Goal: Task Accomplishment & Management: Manage account settings

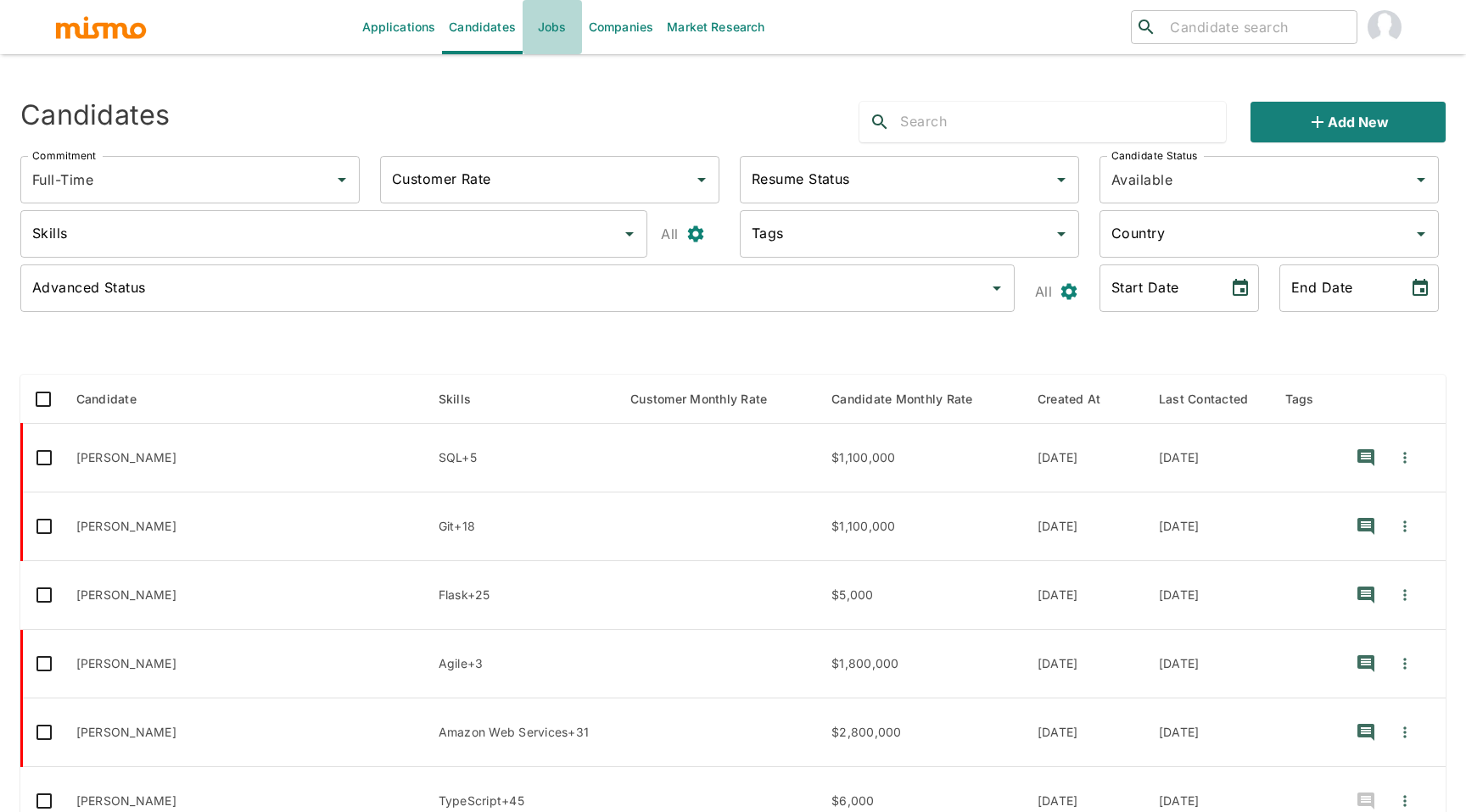
click at [562, 24] on link "Jobs" at bounding box center [552, 27] width 59 height 55
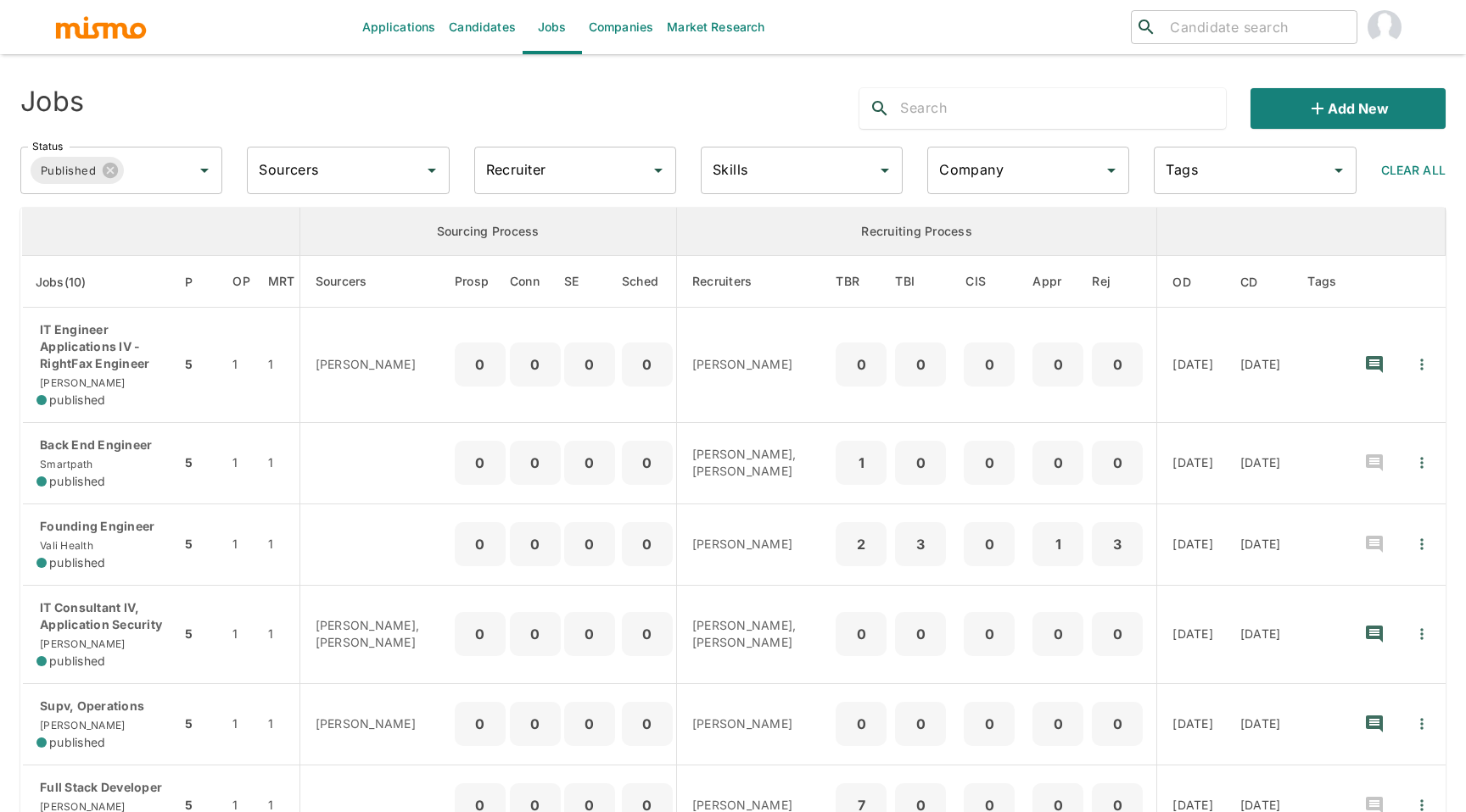
click at [995, 113] on input "text" at bounding box center [1062, 108] width 325 height 27
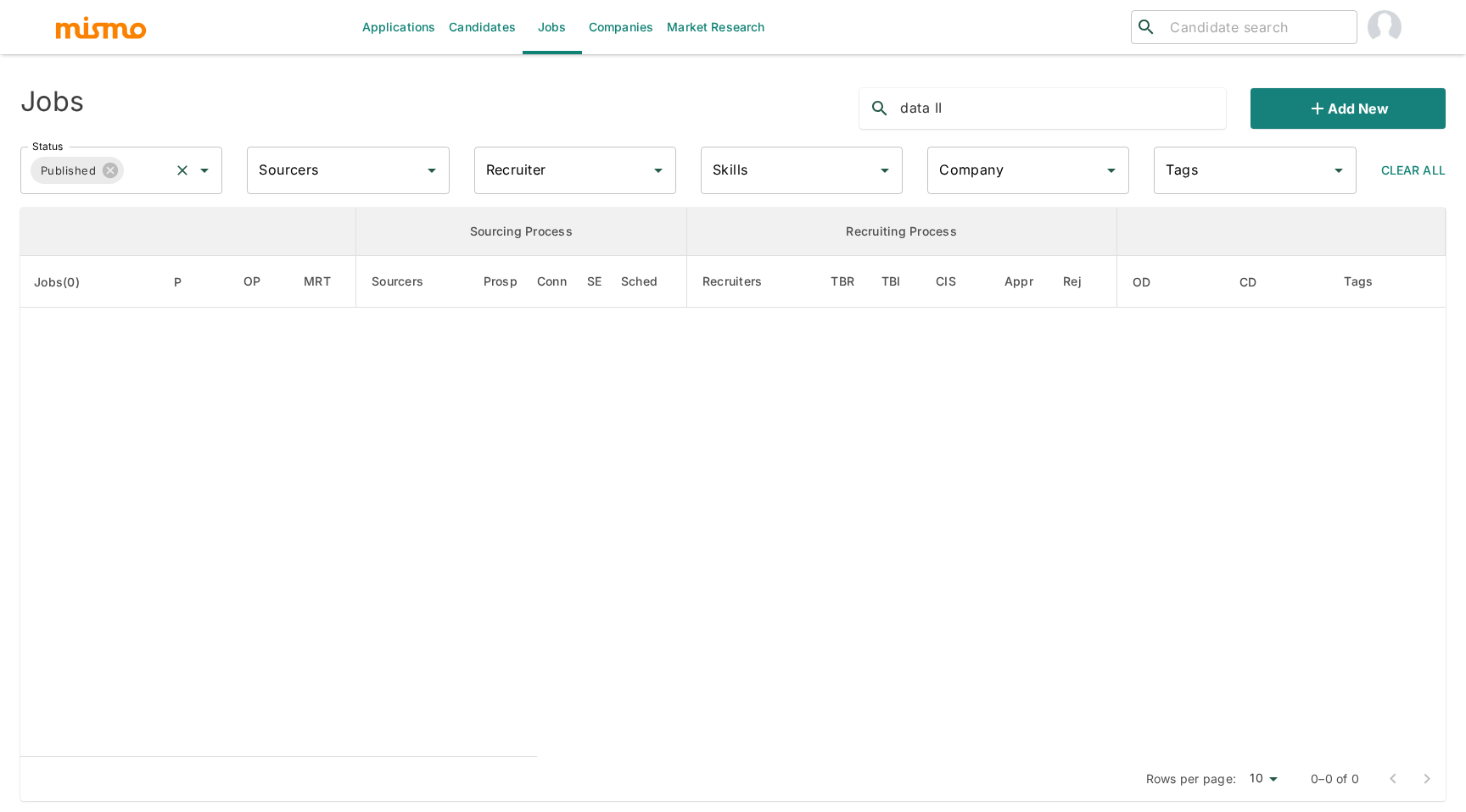
click at [148, 180] on input "Status" at bounding box center [147, 170] width 41 height 32
click at [89, 217] on li "Public" at bounding box center [121, 218] width 202 height 34
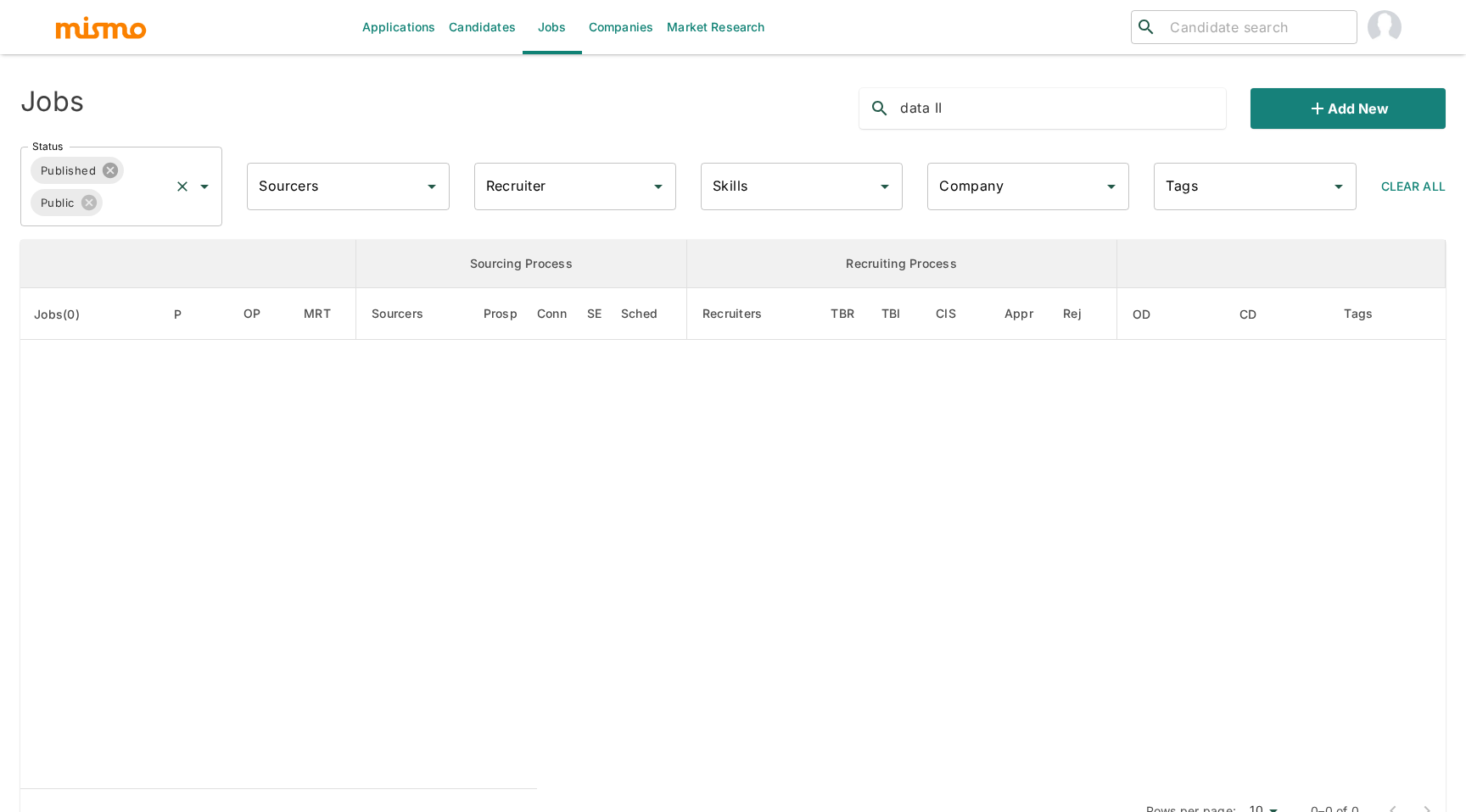
click at [111, 174] on icon at bounding box center [110, 171] width 16 height 16
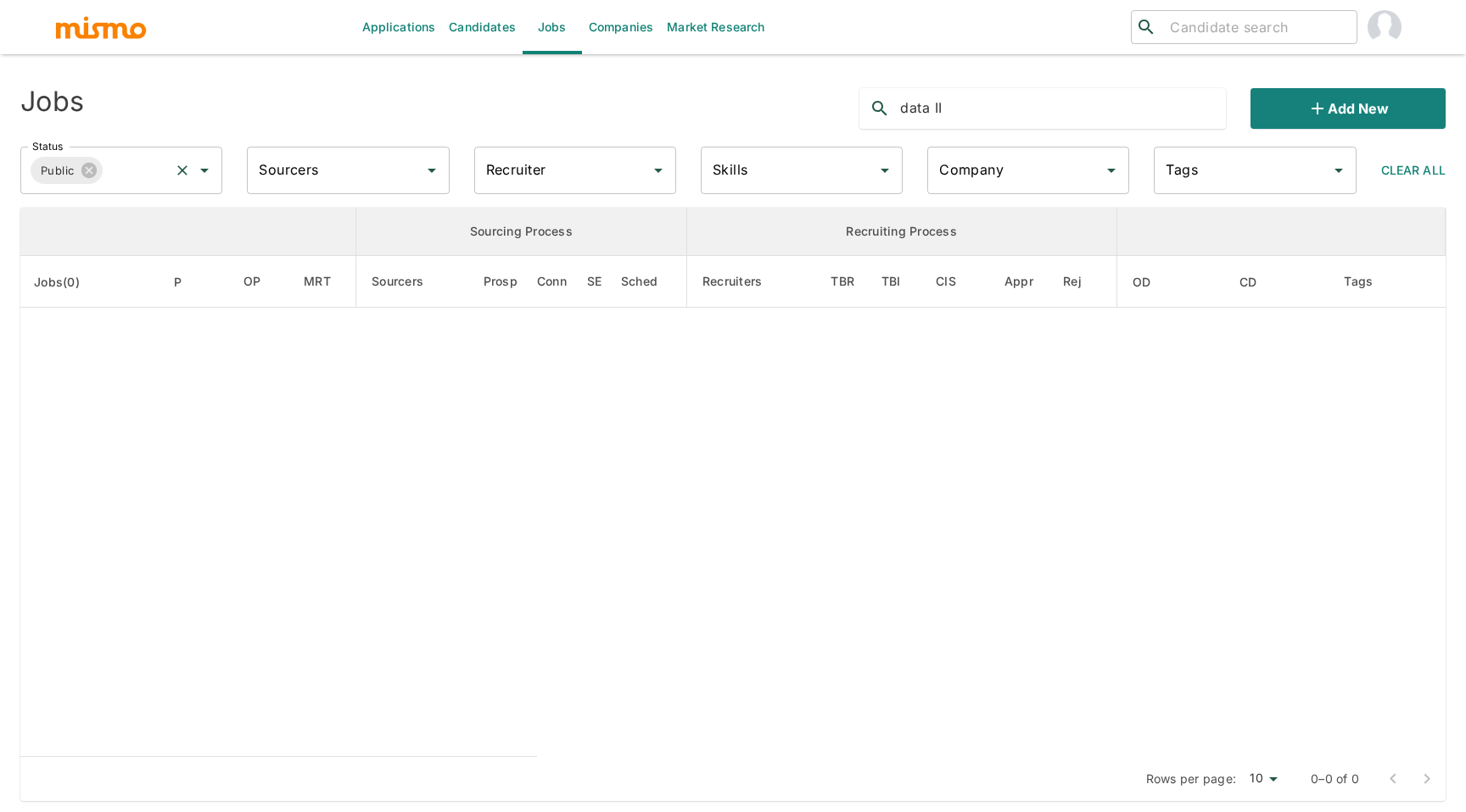
click at [103, 172] on div "Public Status" at bounding box center [121, 170] width 202 height 48
click at [90, 168] on icon at bounding box center [89, 171] width 19 height 19
click at [113, 168] on input "Status" at bounding box center [108, 170] width 161 height 32
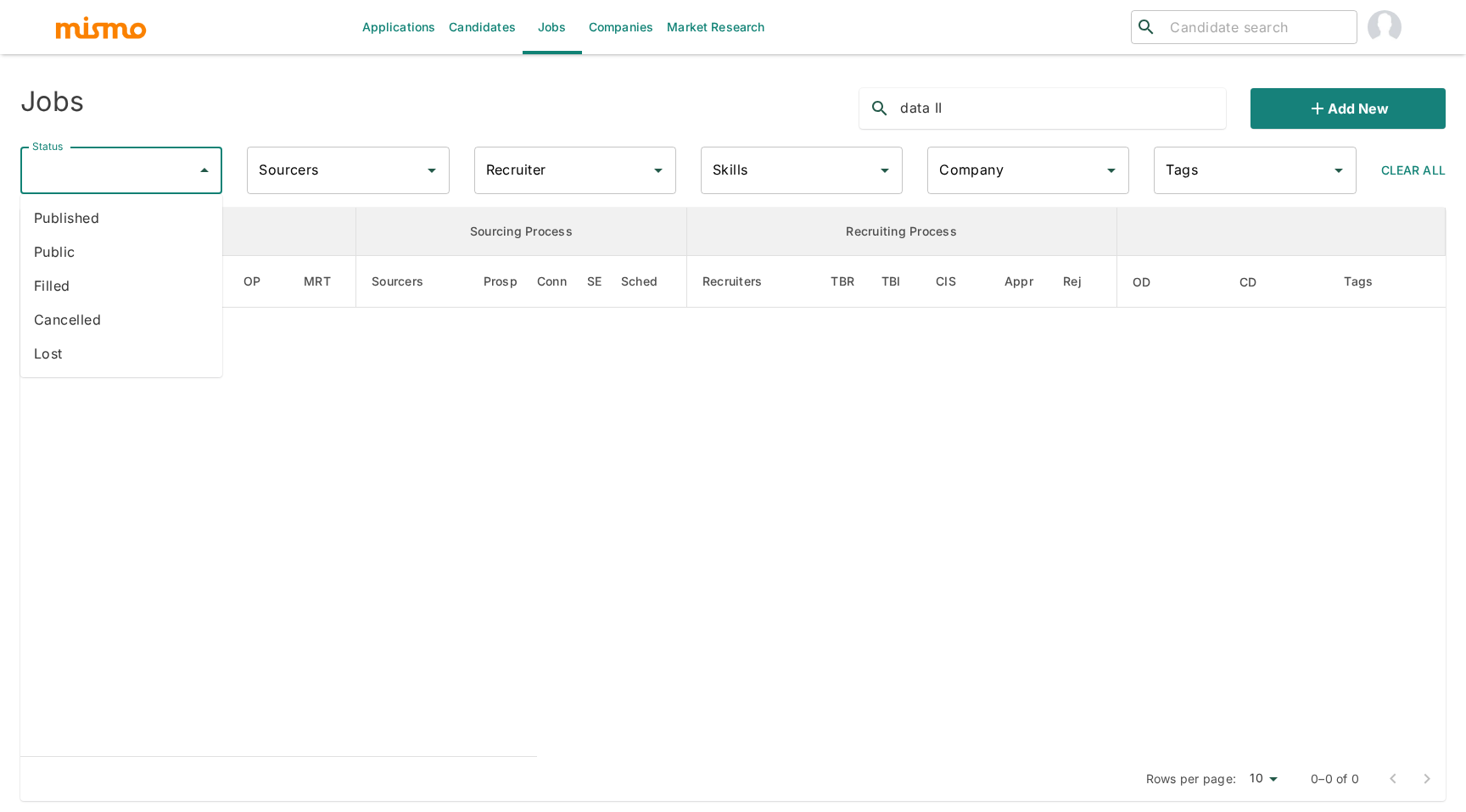
click at [101, 310] on li "Cancelled" at bounding box center [121, 319] width 202 height 34
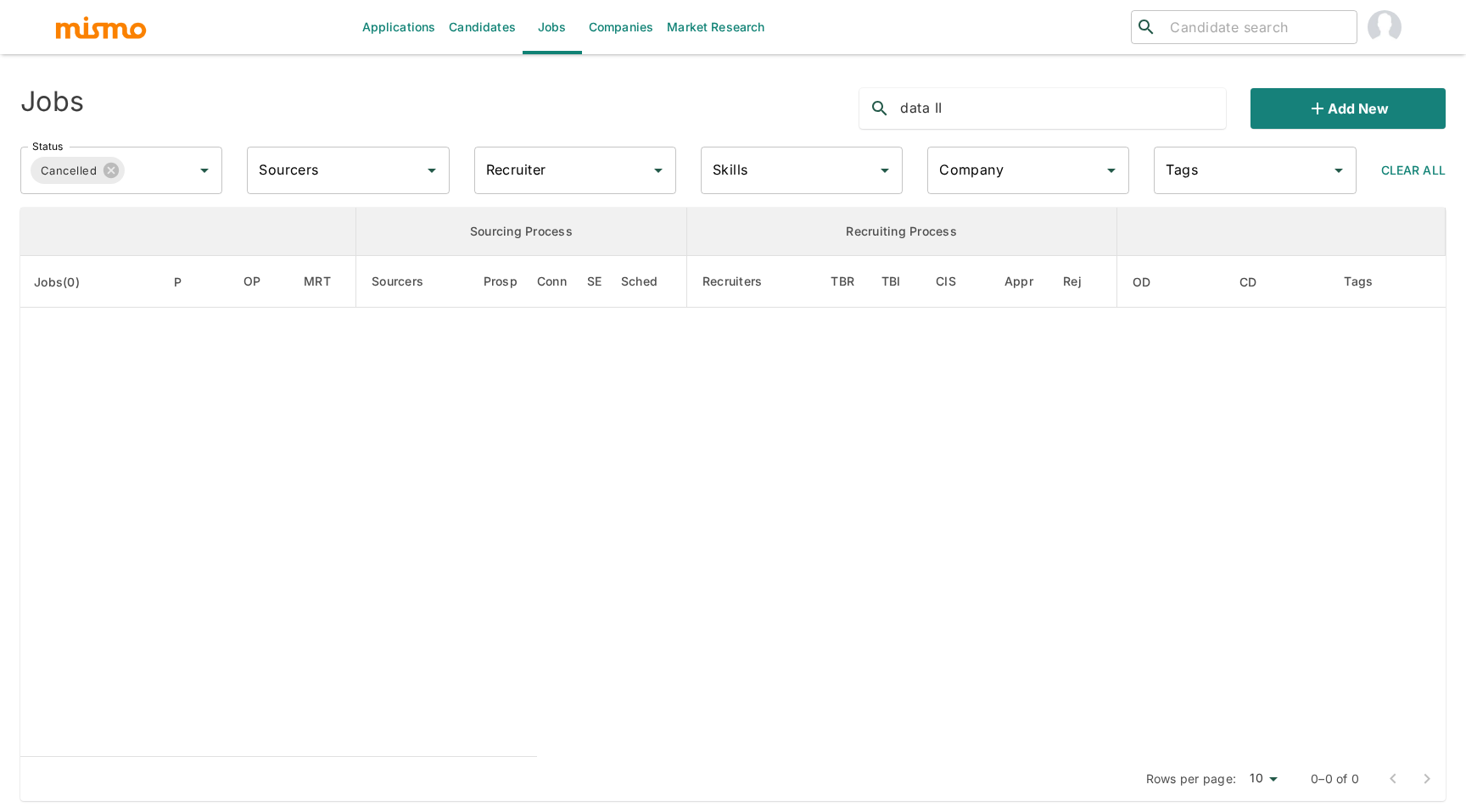
click at [1142, 103] on input "data II" at bounding box center [1062, 108] width 325 height 27
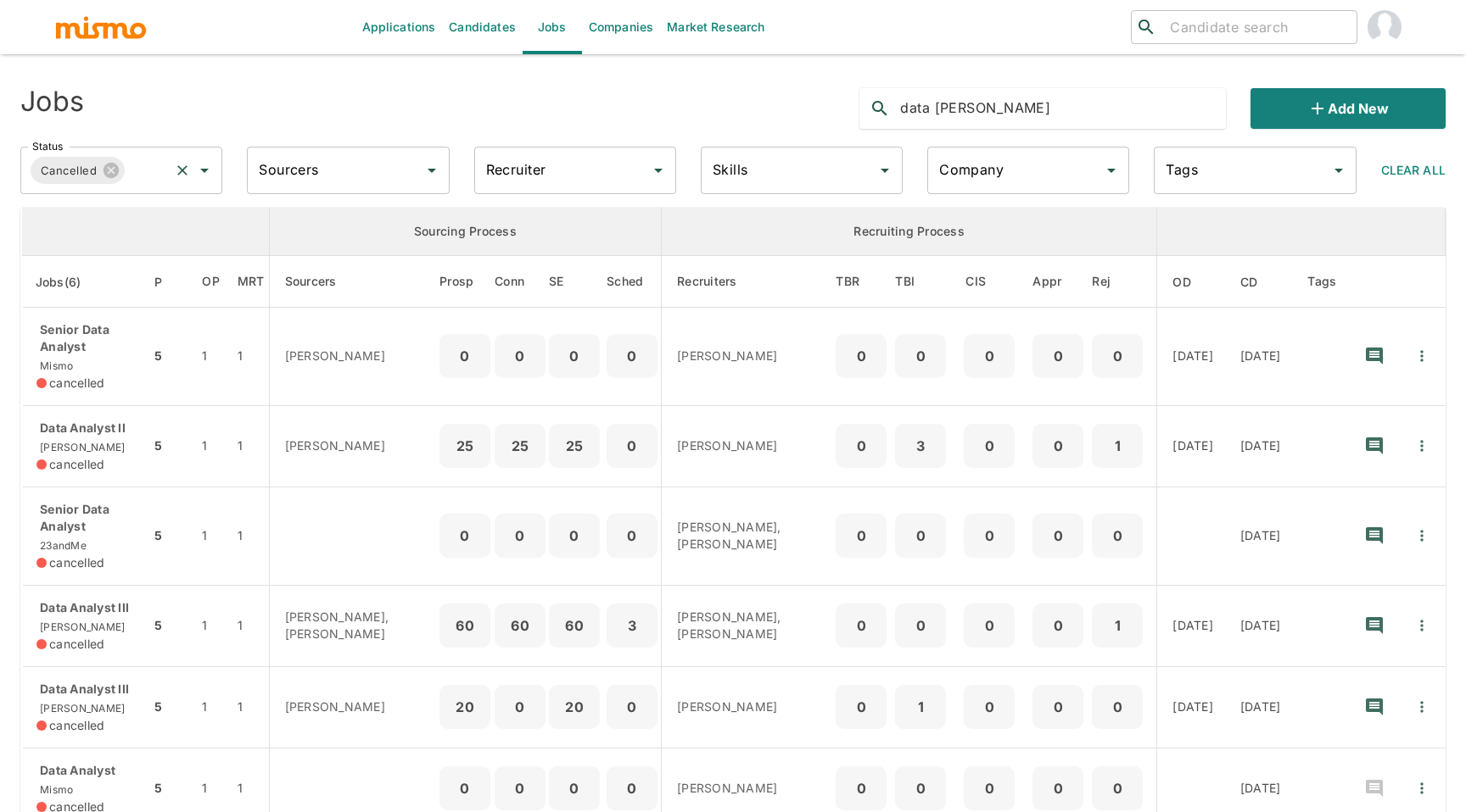
type input "data ana"
click at [128, 166] on input "Status" at bounding box center [148, 170] width 40 height 32
click at [104, 167] on icon at bounding box center [111, 171] width 16 height 16
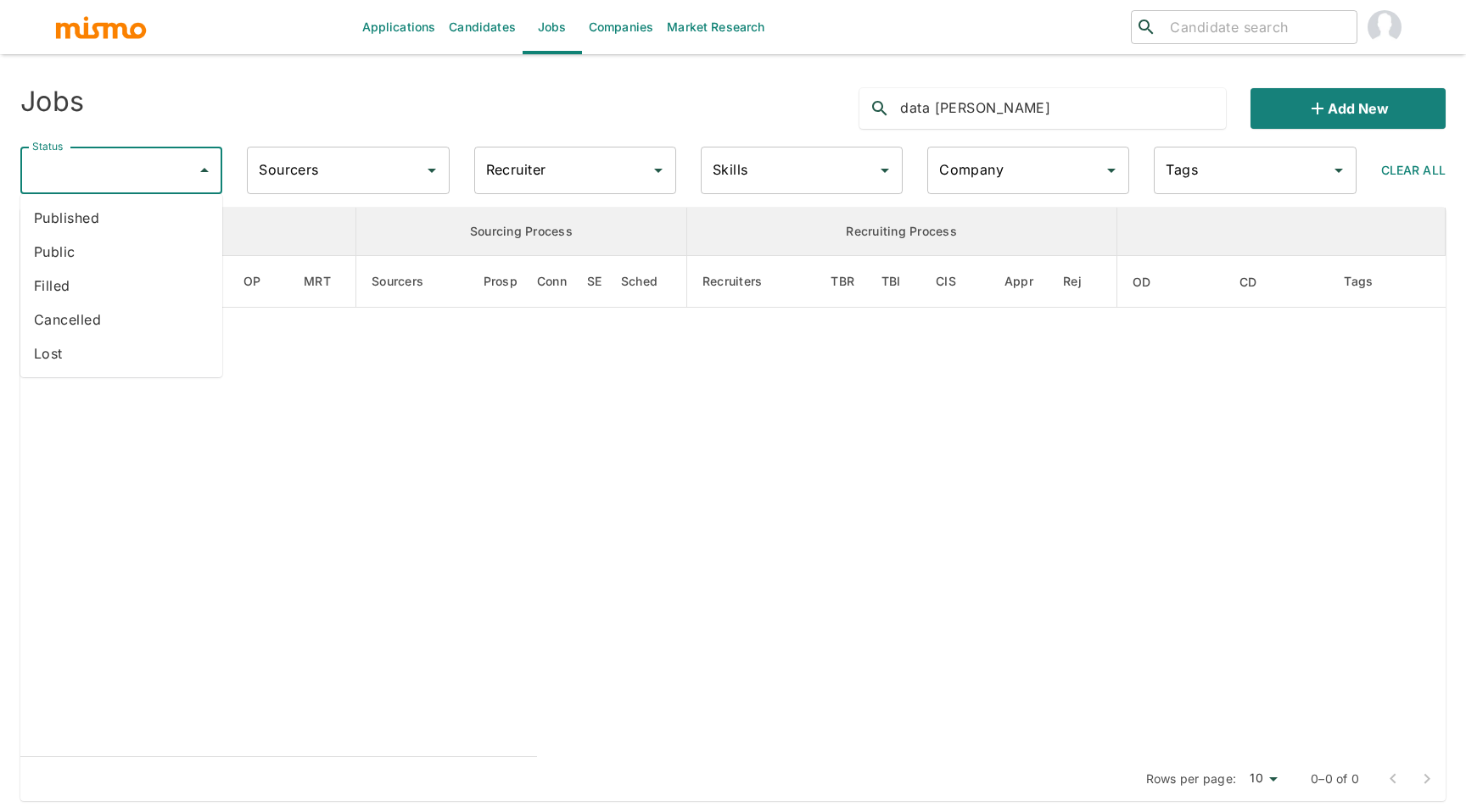
click at [103, 169] on input "Status" at bounding box center [108, 170] width 161 height 32
click at [95, 217] on li "Published" at bounding box center [121, 218] width 202 height 34
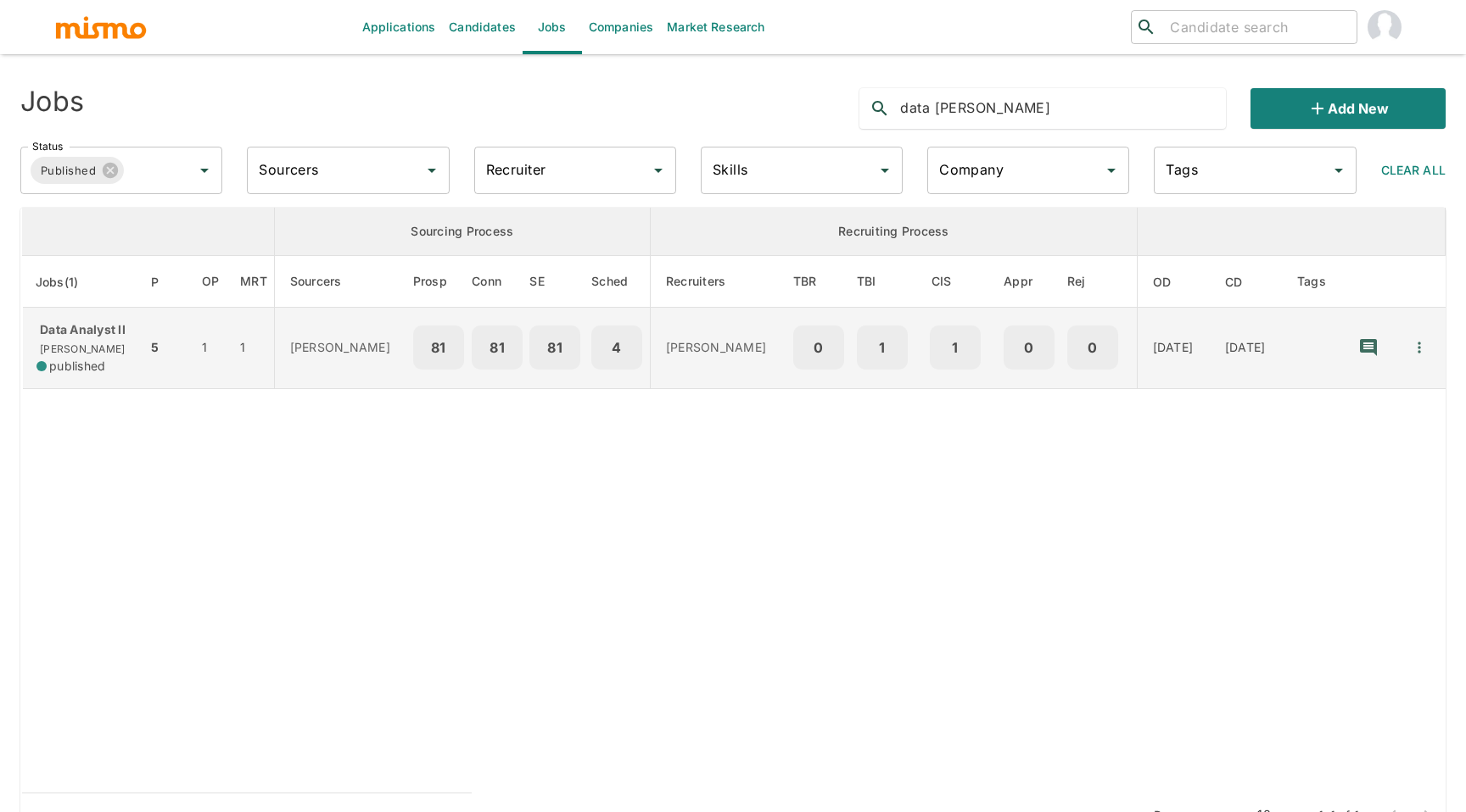
click at [108, 325] on p "Data Analyst II" at bounding box center [84, 330] width 96 height 17
click at [1423, 349] on icon "Quick Actions" at bounding box center [1419, 348] width 17 height 17
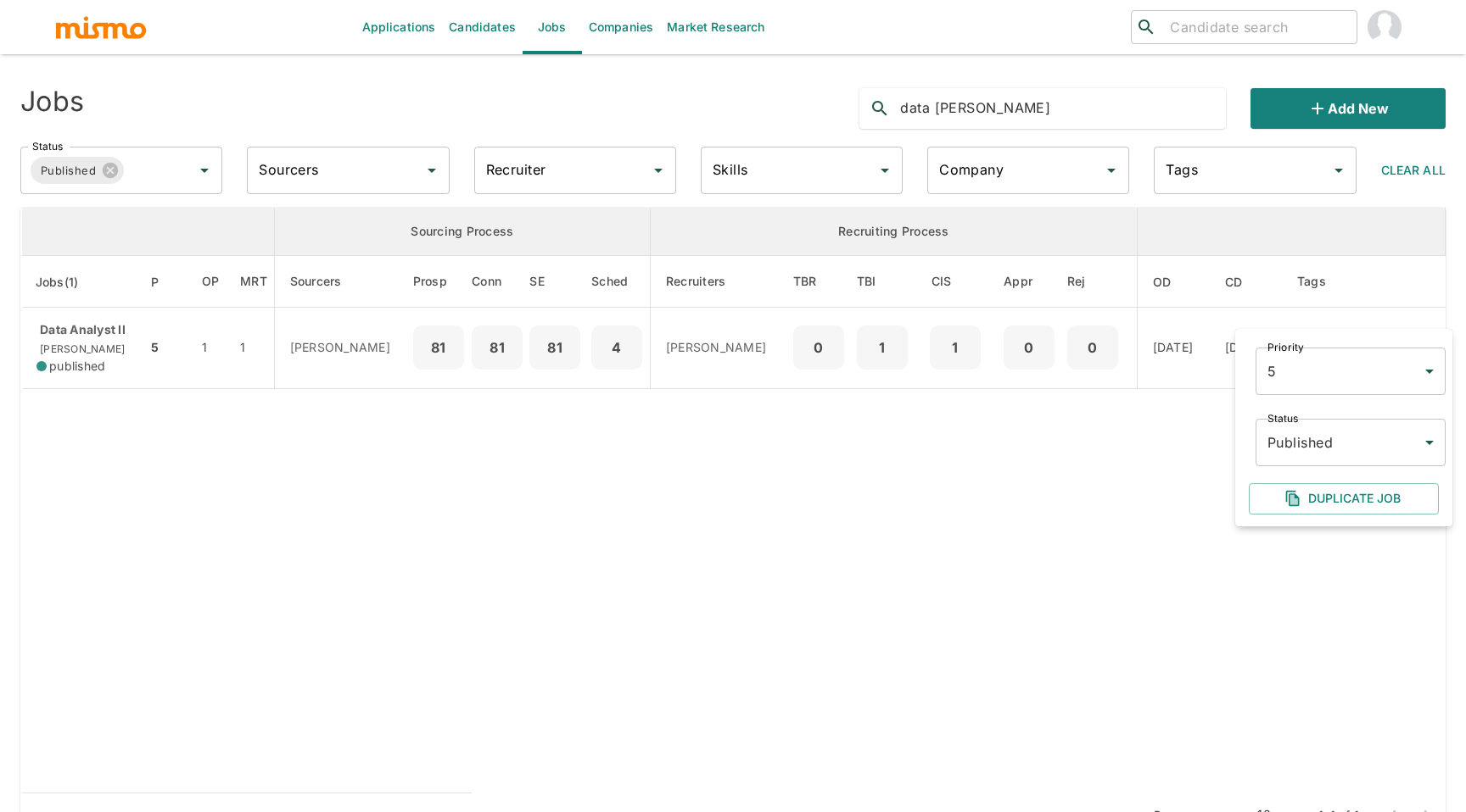
click at [1326, 455] on body "Applications Candidates Jobs Companies Market Research ​ ​ Jobs data ana Add ne…" at bounding box center [733, 426] width 1466 height 853
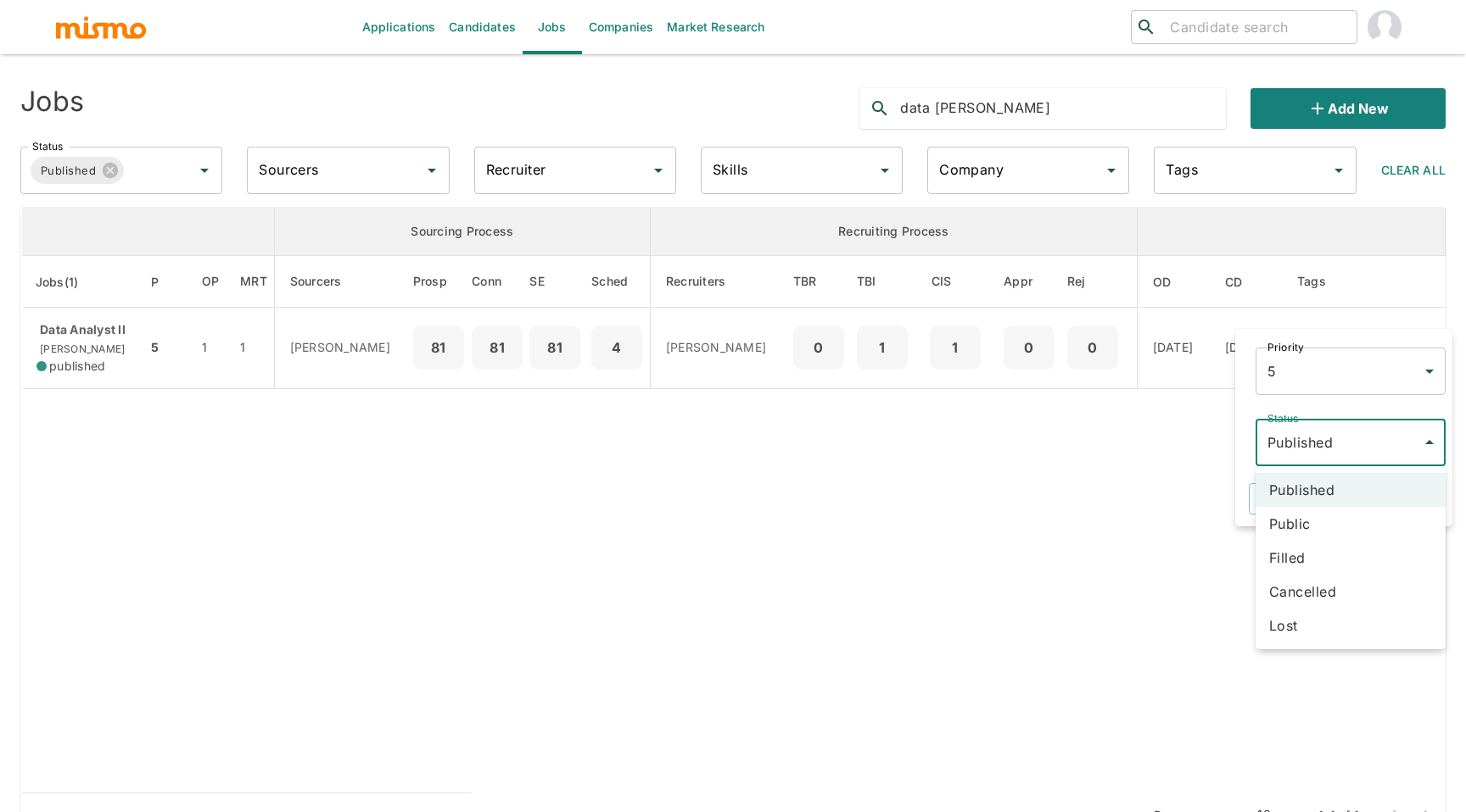
click at [1305, 592] on li "Cancelled" at bounding box center [1351, 592] width 190 height 34
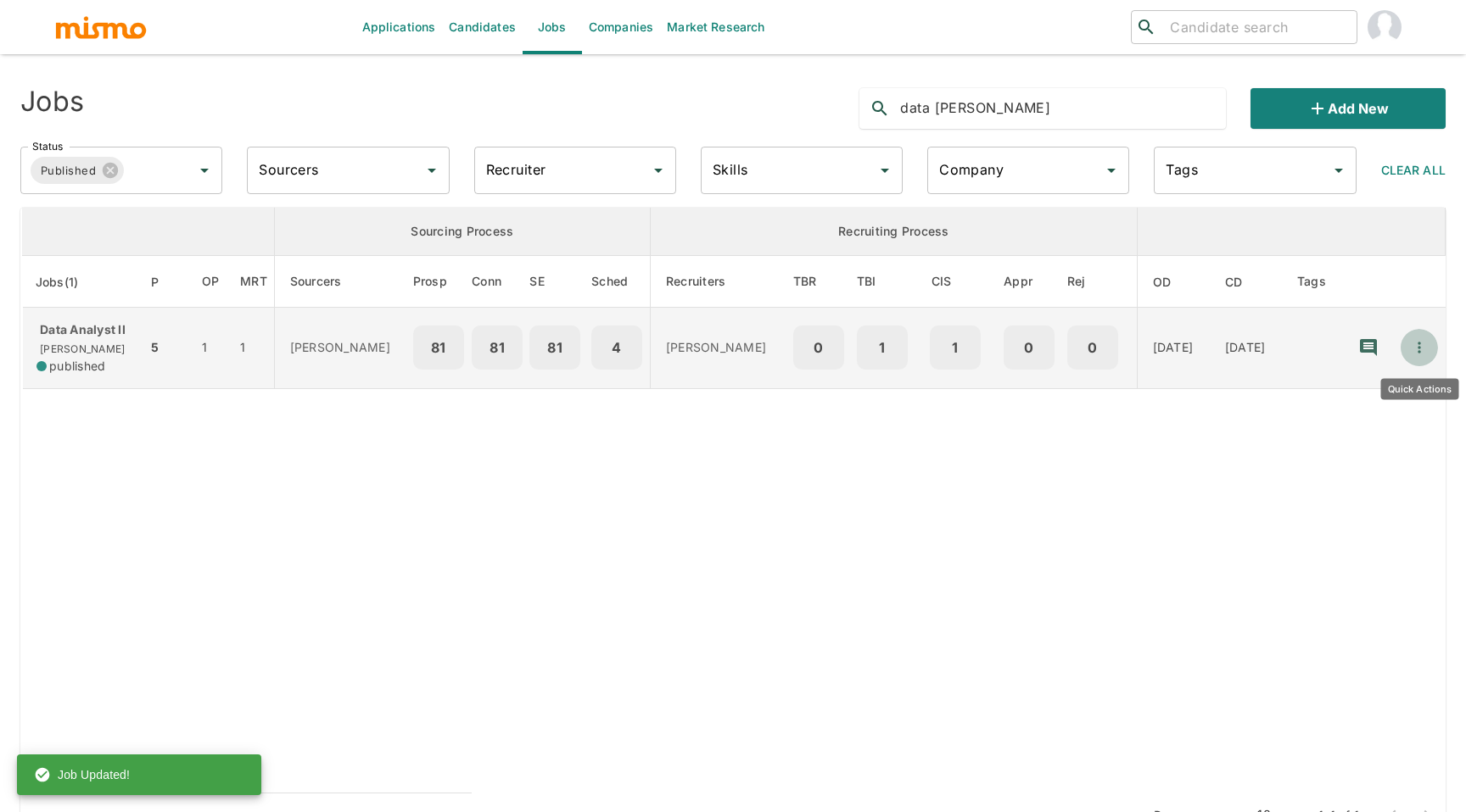
click at [1426, 355] on icon "Quick Actions" at bounding box center [1419, 348] width 17 height 17
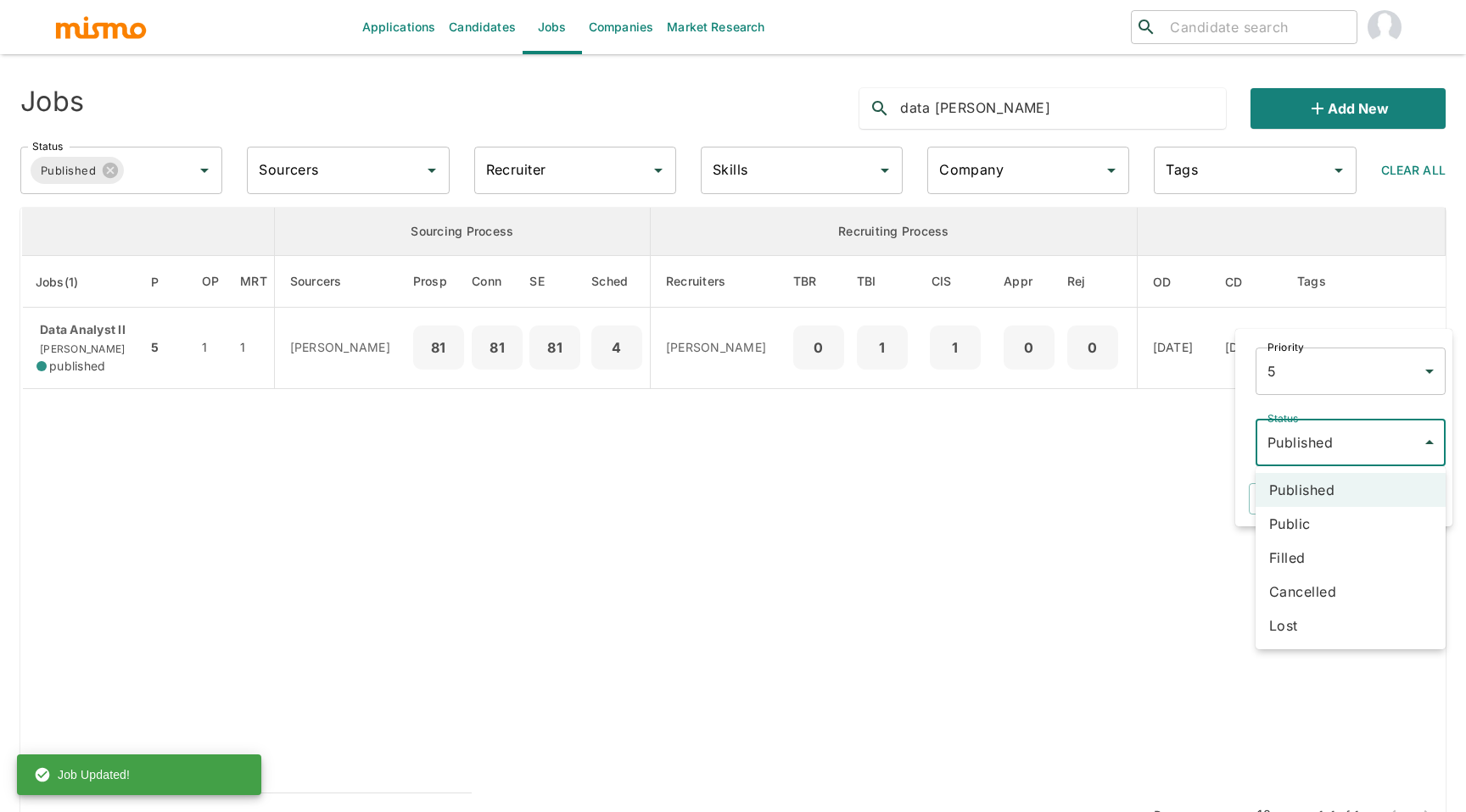
click at [1379, 425] on body "Applications Candidates Jobs Companies Market Research ​ ​ Jobs data ana Add ne…" at bounding box center [733, 426] width 1466 height 853
click at [1312, 556] on li "Filled" at bounding box center [1351, 558] width 190 height 34
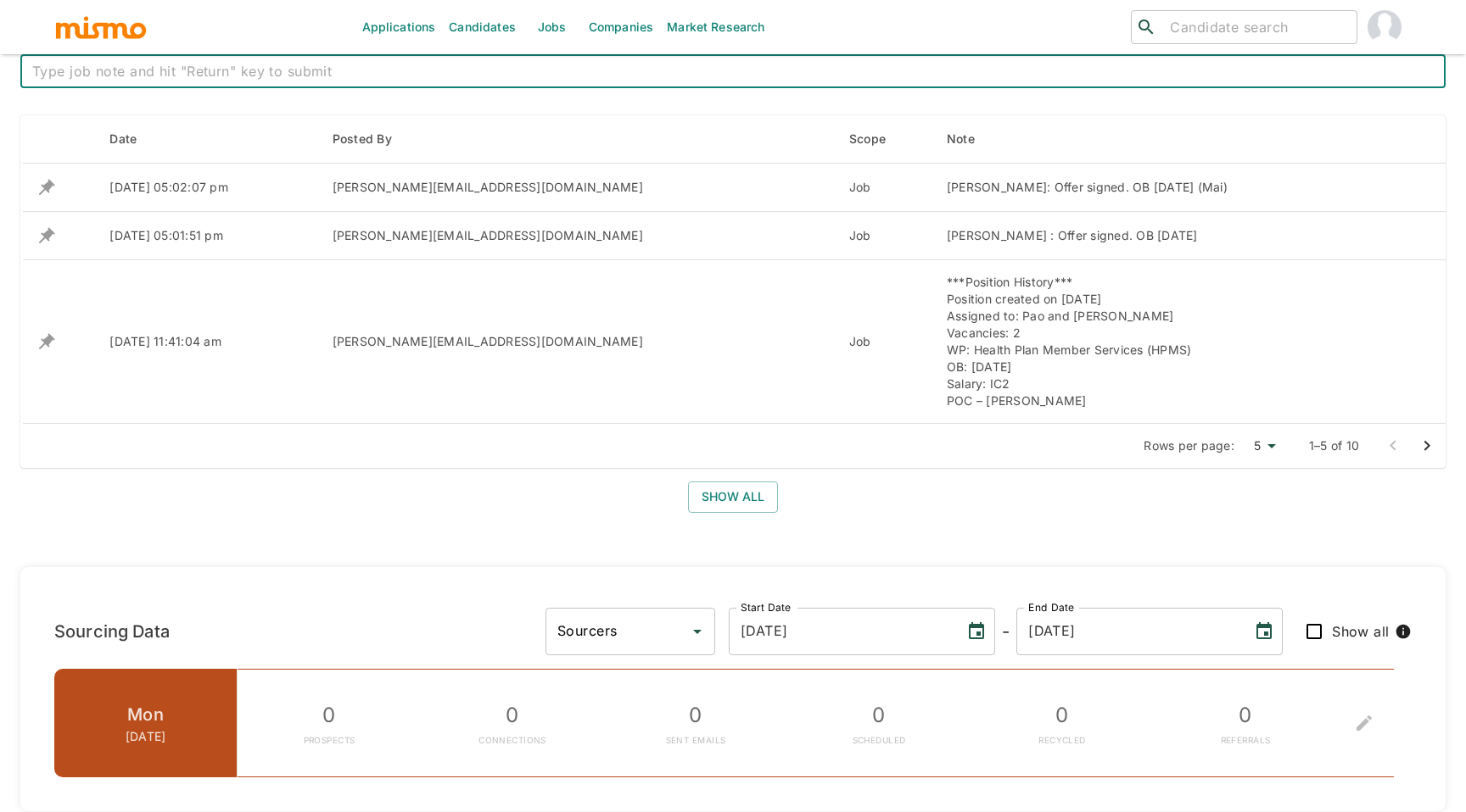
scroll to position [635, 0]
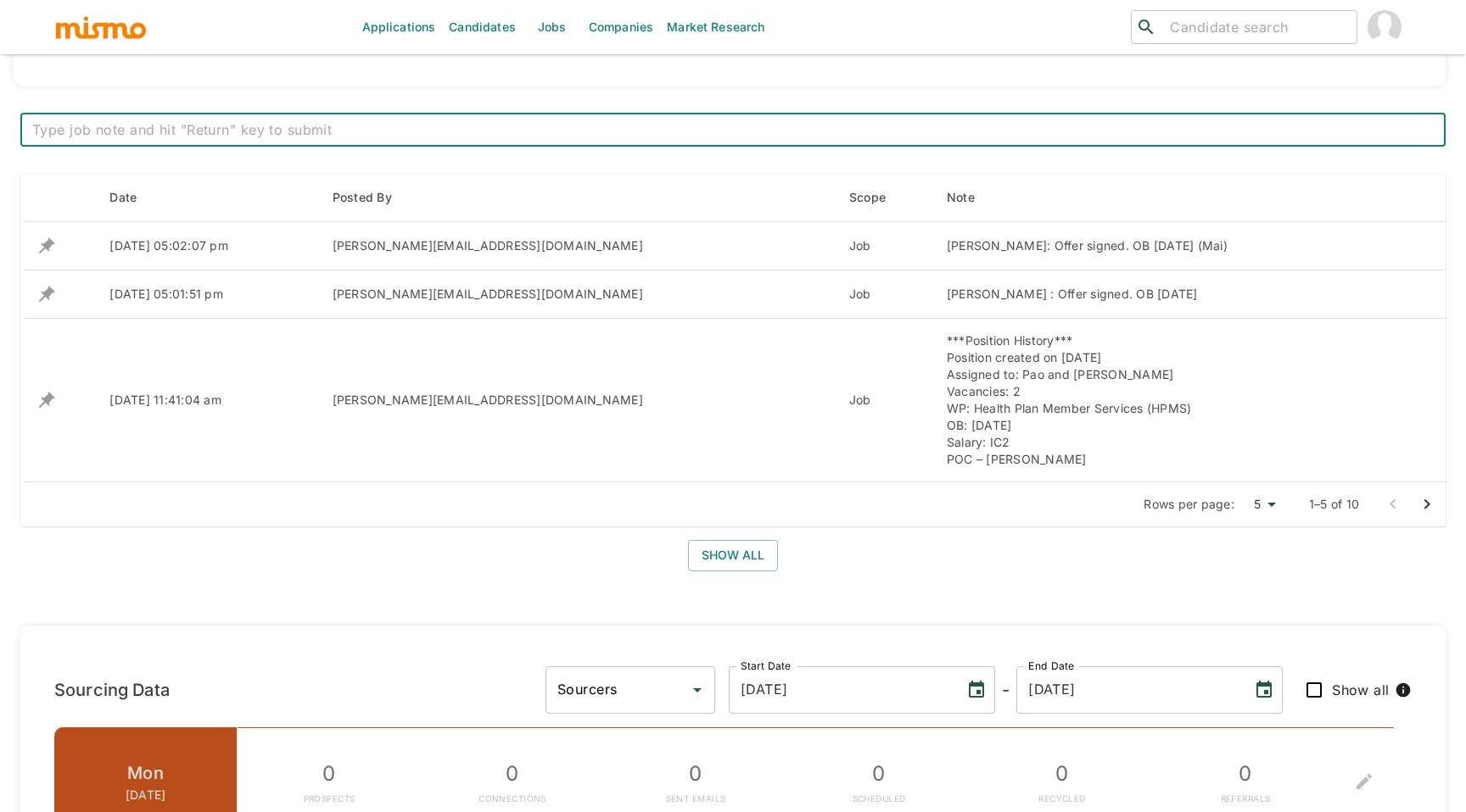
click at [655, 136] on textarea at bounding box center [733, 130] width 1402 height 19
type textarea "Position filled"
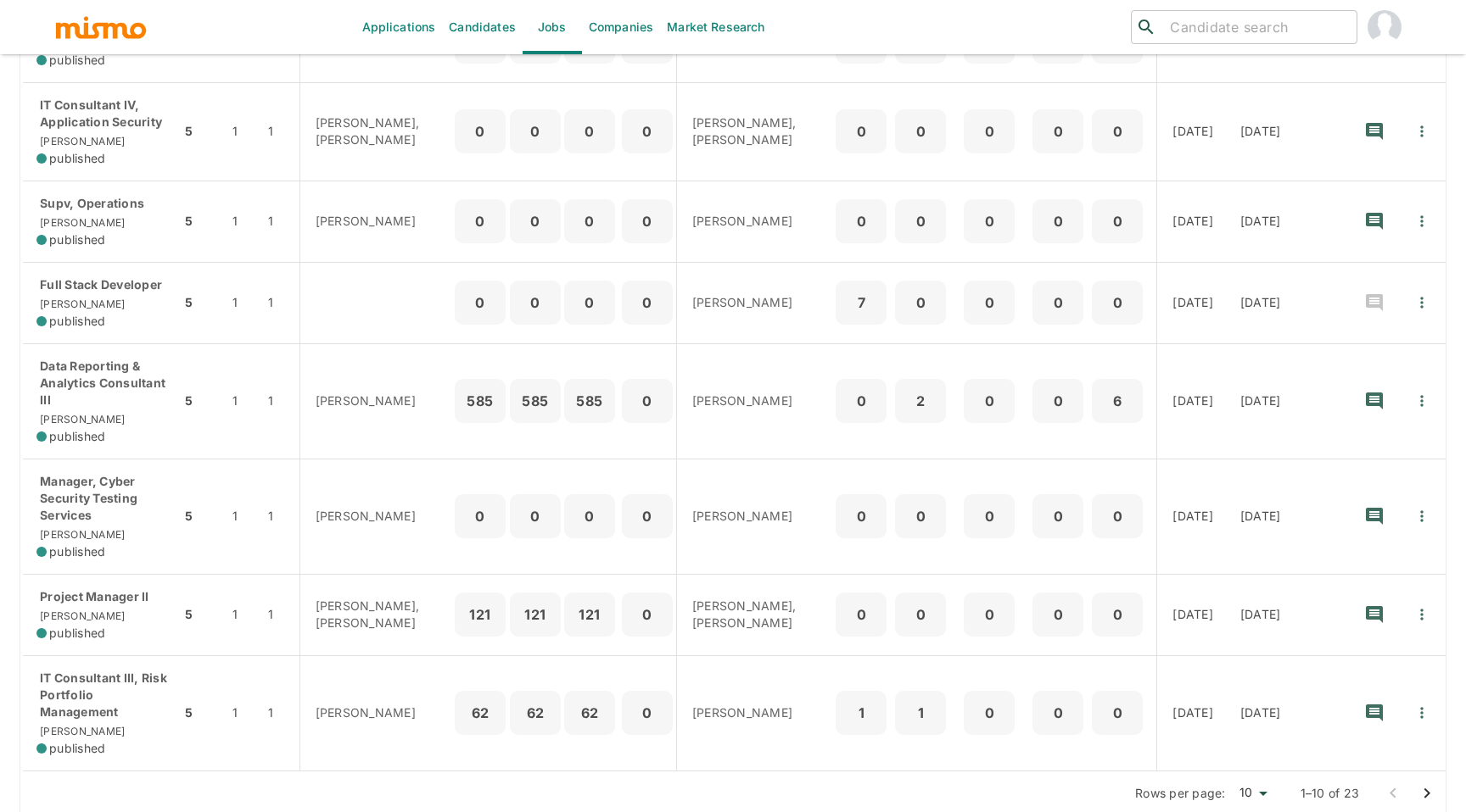
scroll to position [519, 0]
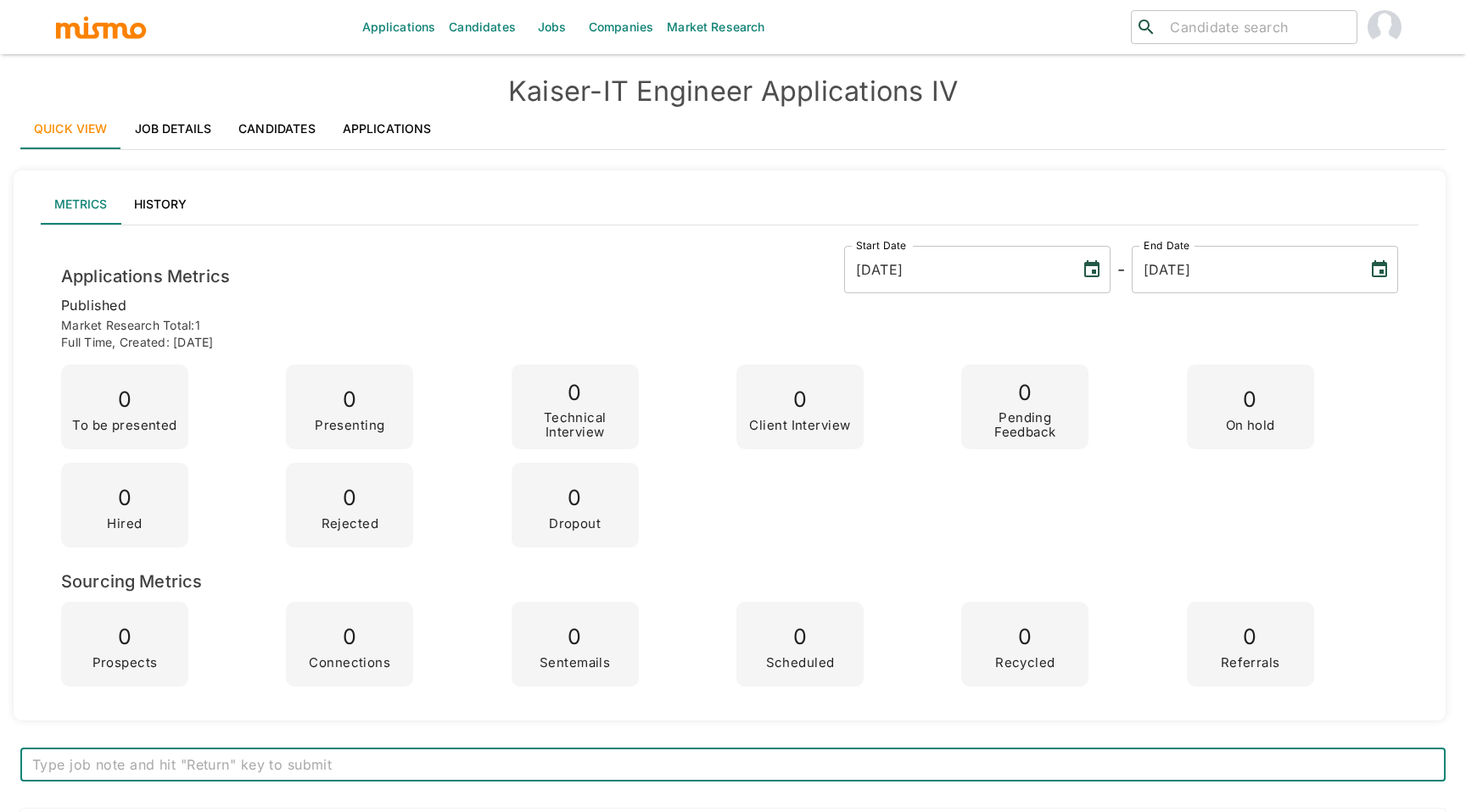
click at [176, 109] on link "Job Details" at bounding box center [174, 128] width 104 height 41
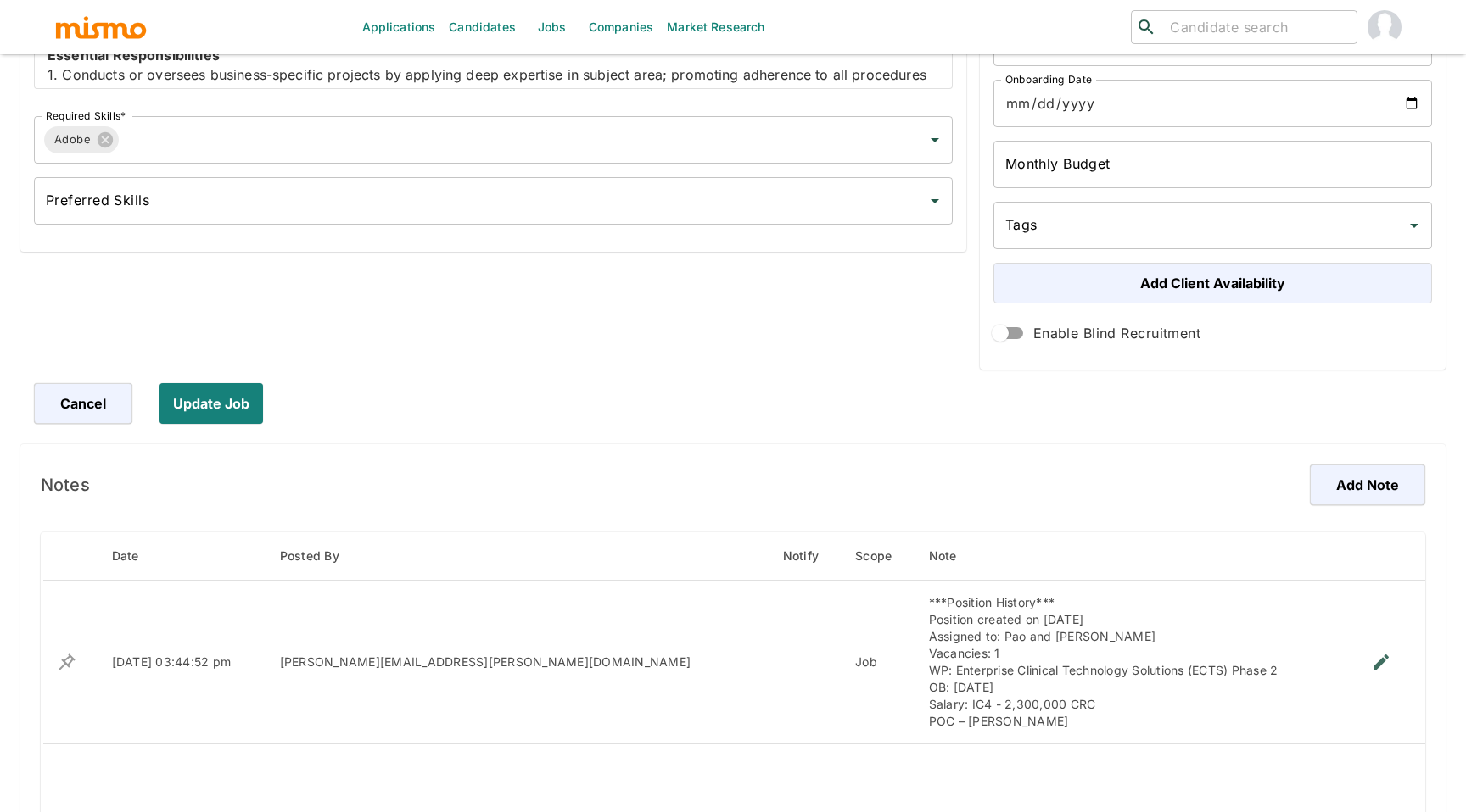
scroll to position [749, 0]
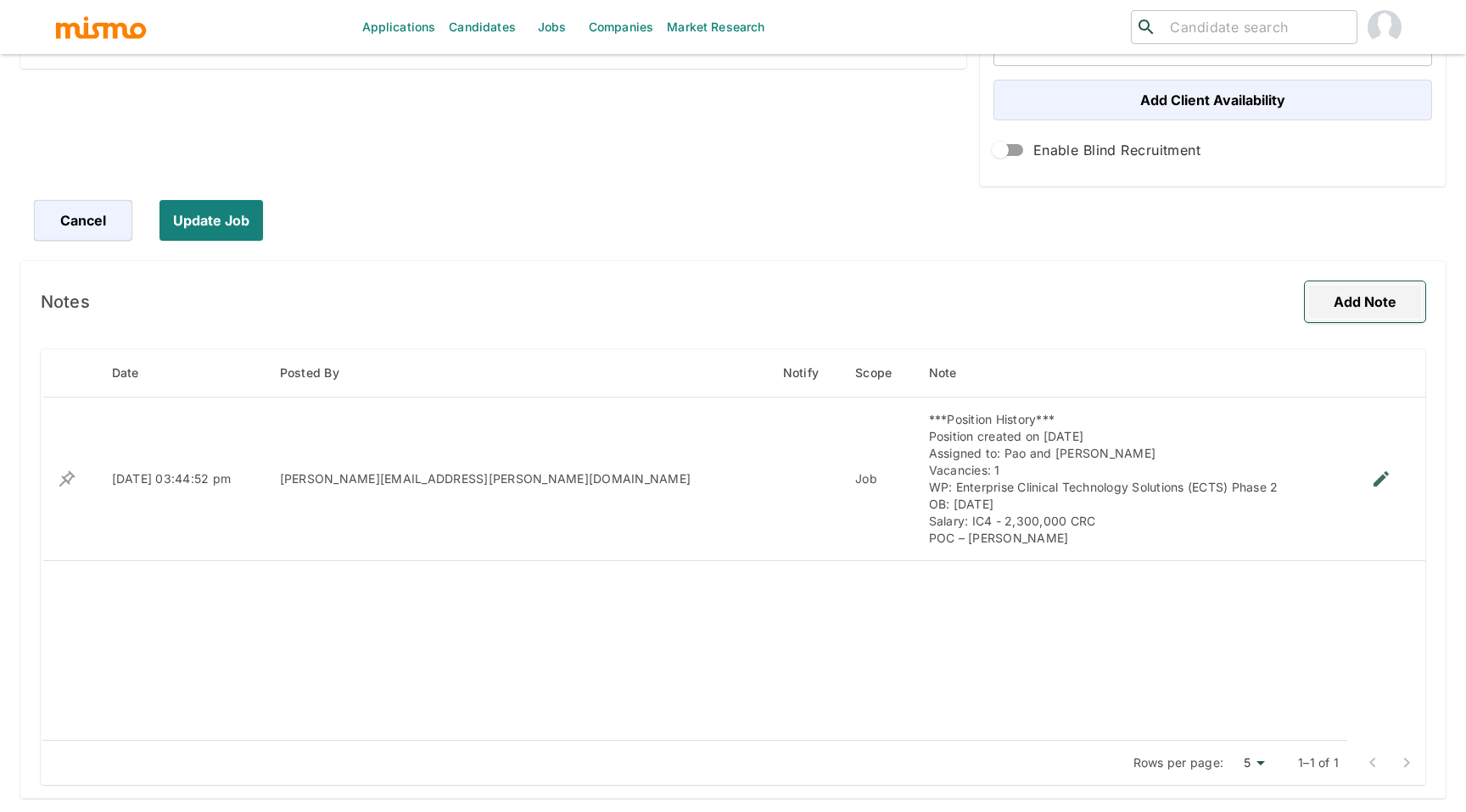
click at [1327, 317] on button "Add Note" at bounding box center [1364, 301] width 121 height 41
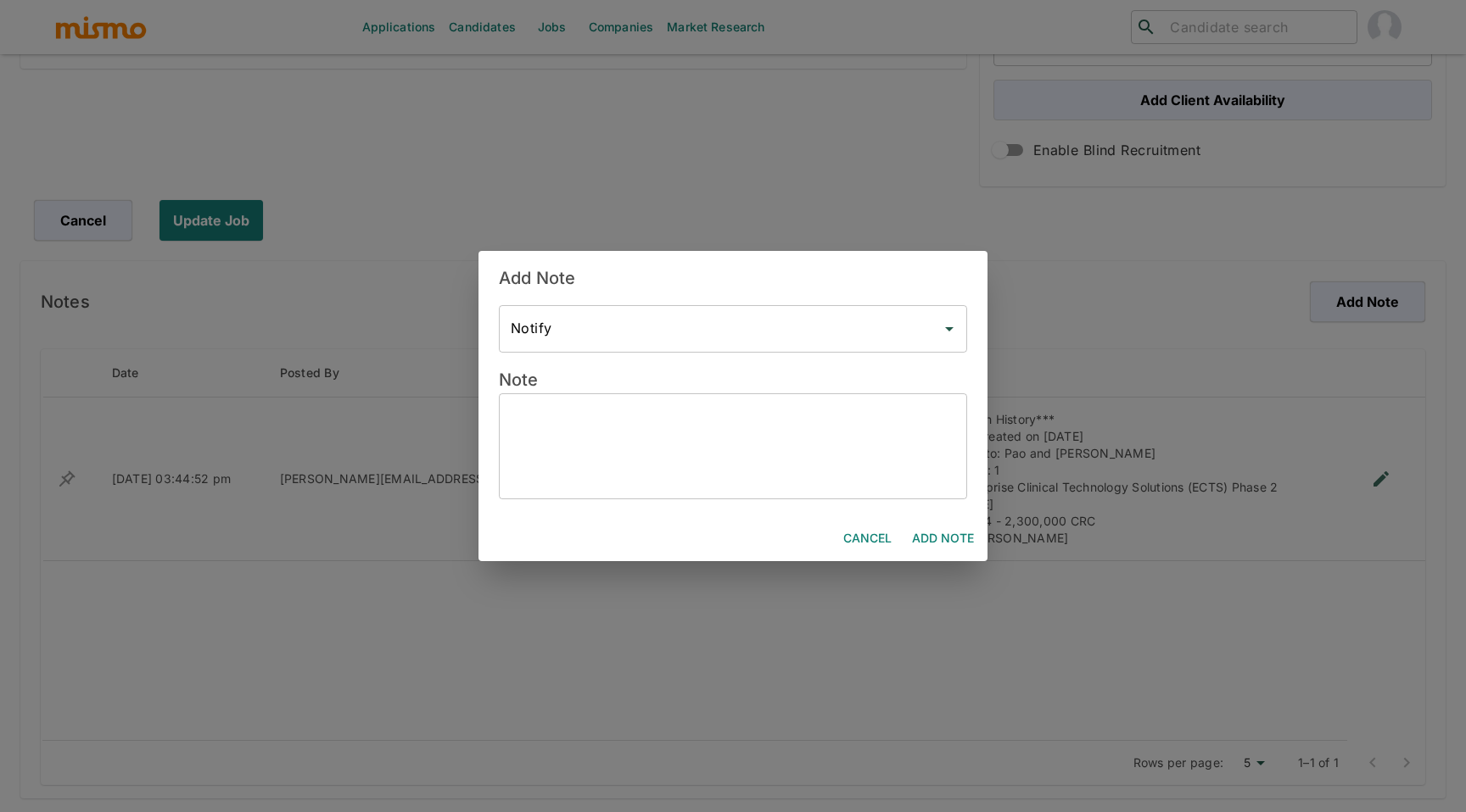
click at [720, 394] on div "x ​" at bounding box center [733, 447] width 469 height 106
click at [742, 440] on textarea at bounding box center [733, 447] width 444 height 78
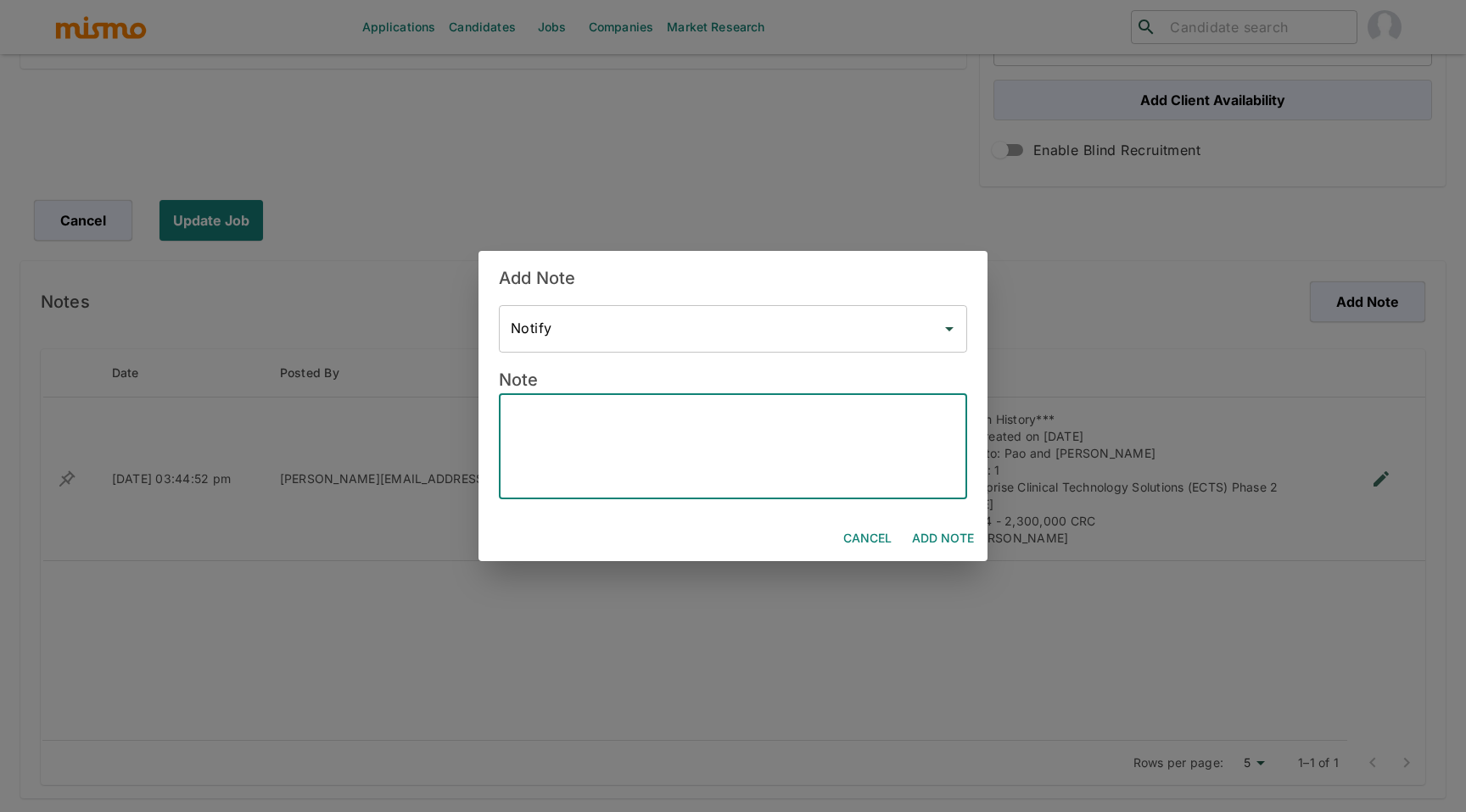
paste textarea "MINUTA ECTS Phase 2 There is a chance for an early onboarding. Keila is the HM …"
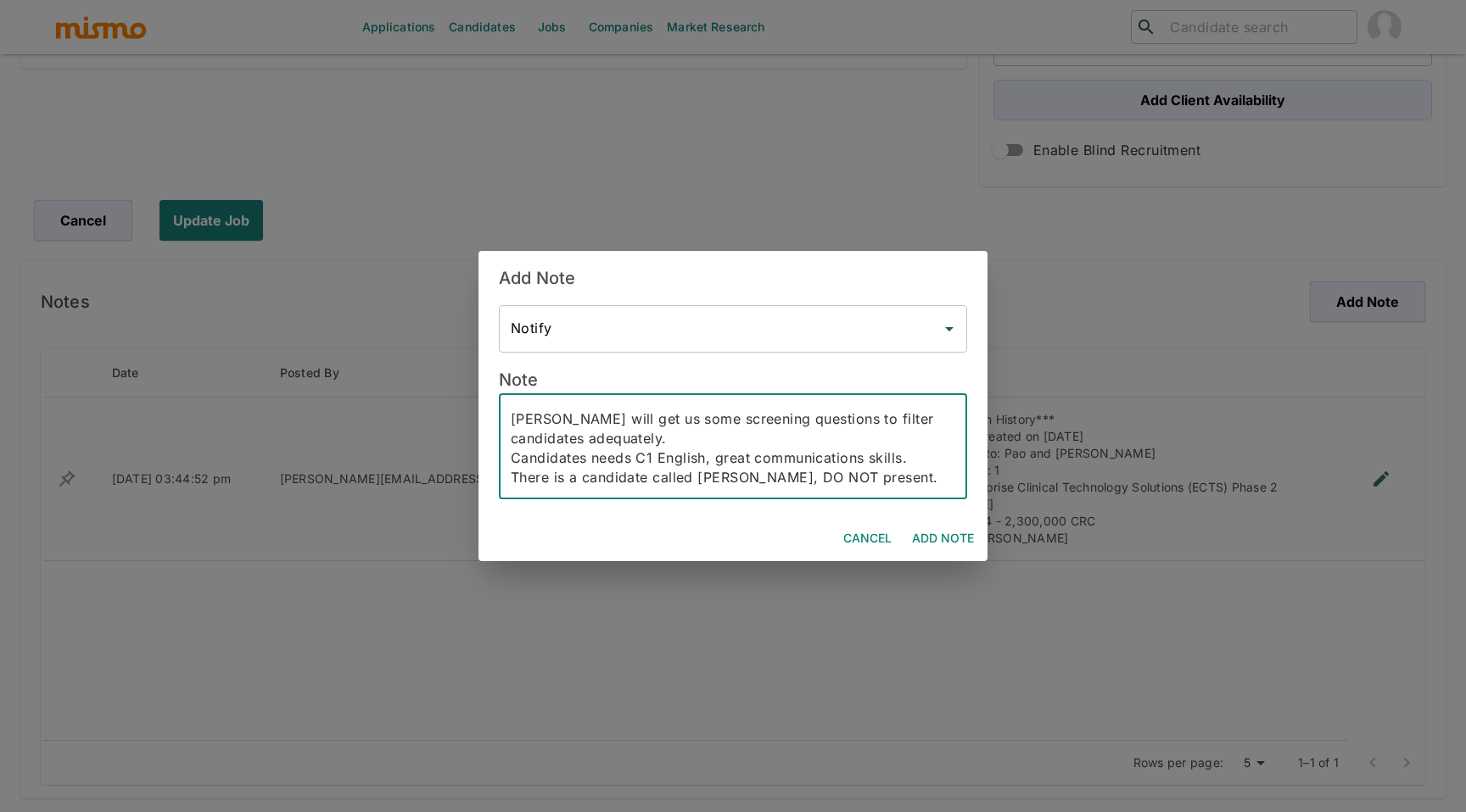
scroll to position [0, 0]
click at [543, 416] on textarea "MINUTA ECTS Phase 2 There is a chance for an early onboarding. Keila is the HM …" at bounding box center [733, 447] width 444 height 78
drag, startPoint x: 563, startPoint y: 420, endPoint x: 521, endPoint y: 419, distance: 42.0
click at [521, 419] on textarea "MINUTA ECTS Phase 2 There is a chance for an early onboarding. Keila is the HM …" at bounding box center [733, 447] width 444 height 78
click at [503, 437] on div "Minuta ECTS Phase 2 There is a chance for an early onboarding. Keila is the HM …" at bounding box center [733, 447] width 469 height 106
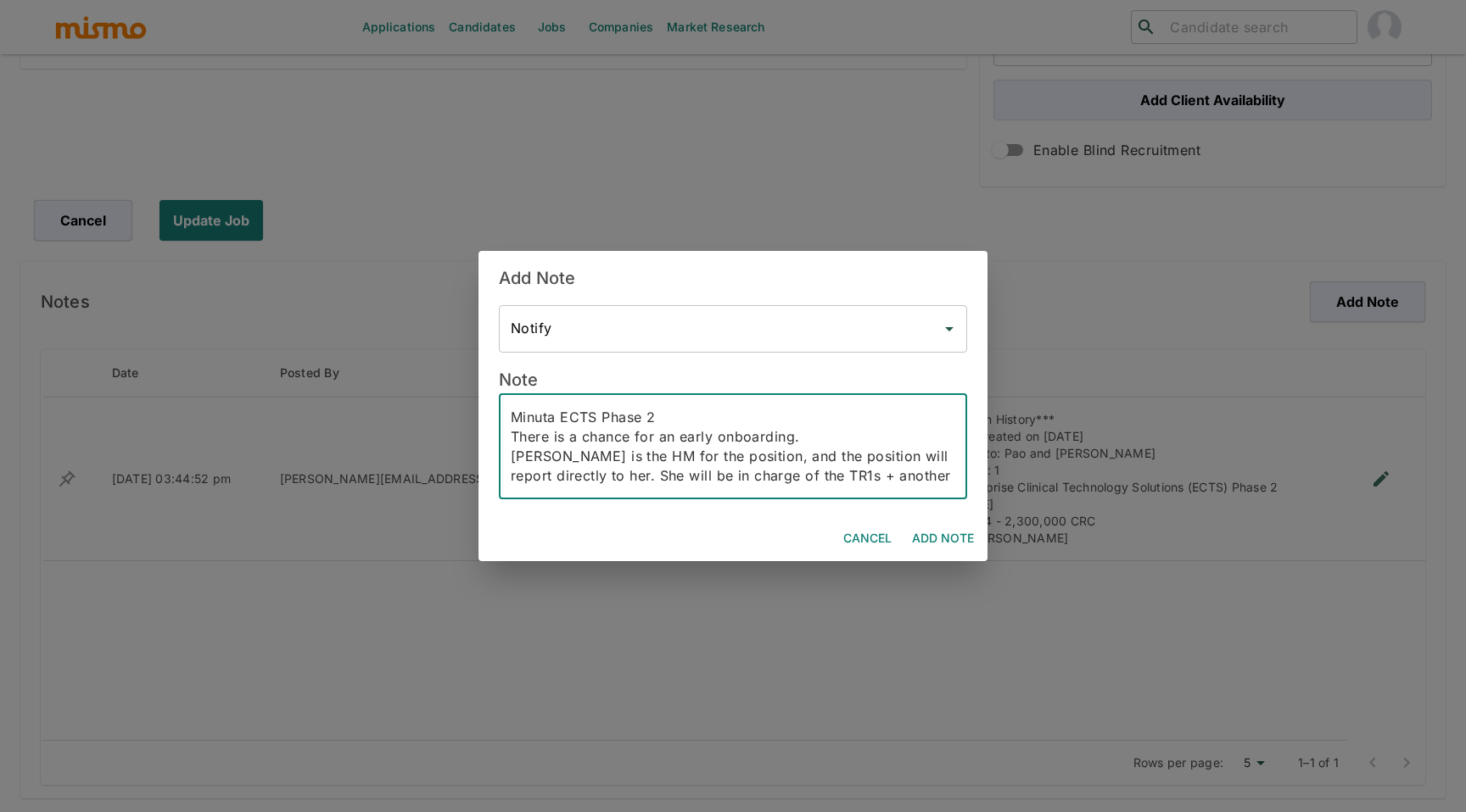
click at [508, 437] on div "Minuta ECTS Phase 2 There is a chance for an early onboarding. Keila is the HM …" at bounding box center [733, 447] width 469 height 106
click at [515, 433] on textarea "Minuta ECTS Phase 2 There is a chance for an early onboarding. Keila is the HM …" at bounding box center [733, 447] width 444 height 78
click at [509, 461] on div "Minuta ECTS Phase 2 - There is a chance for an early onboarding. Keila is the H…" at bounding box center [733, 447] width 469 height 106
click at [510, 458] on textarea "Minuta ECTS Phase 2 - There is a chance for an early onboarding. Keila is the H…" at bounding box center [733, 447] width 444 height 78
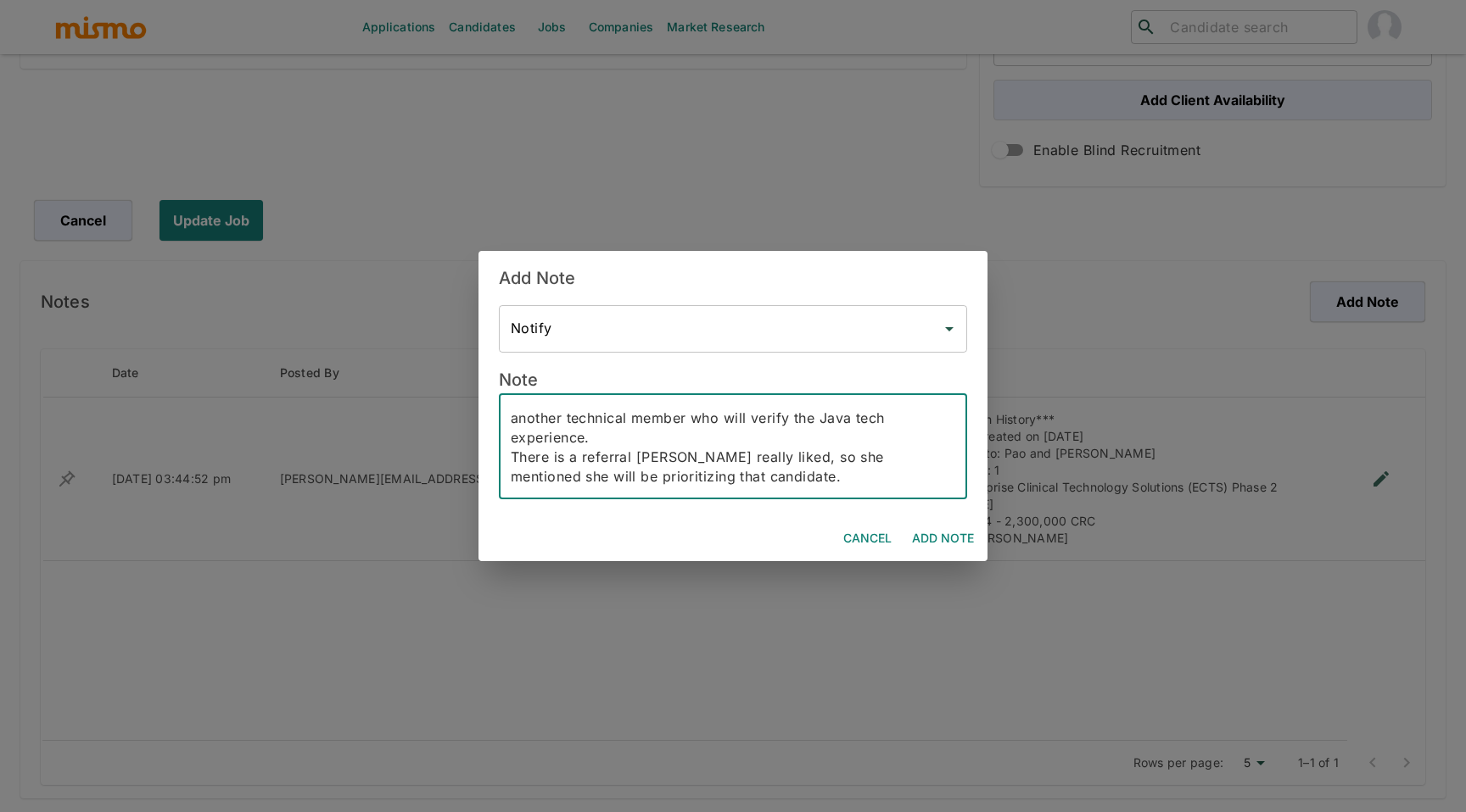
click at [512, 442] on textarea "Minuta ECTS Phase 2 - There is a chance for an early onboarding. - Keila is the…" at bounding box center [733, 447] width 444 height 78
click at [511, 471] on textarea "Minuta ECTS Phase 2 - There is a chance for an early onboarding. - Keila is the…" at bounding box center [733, 447] width 444 height 78
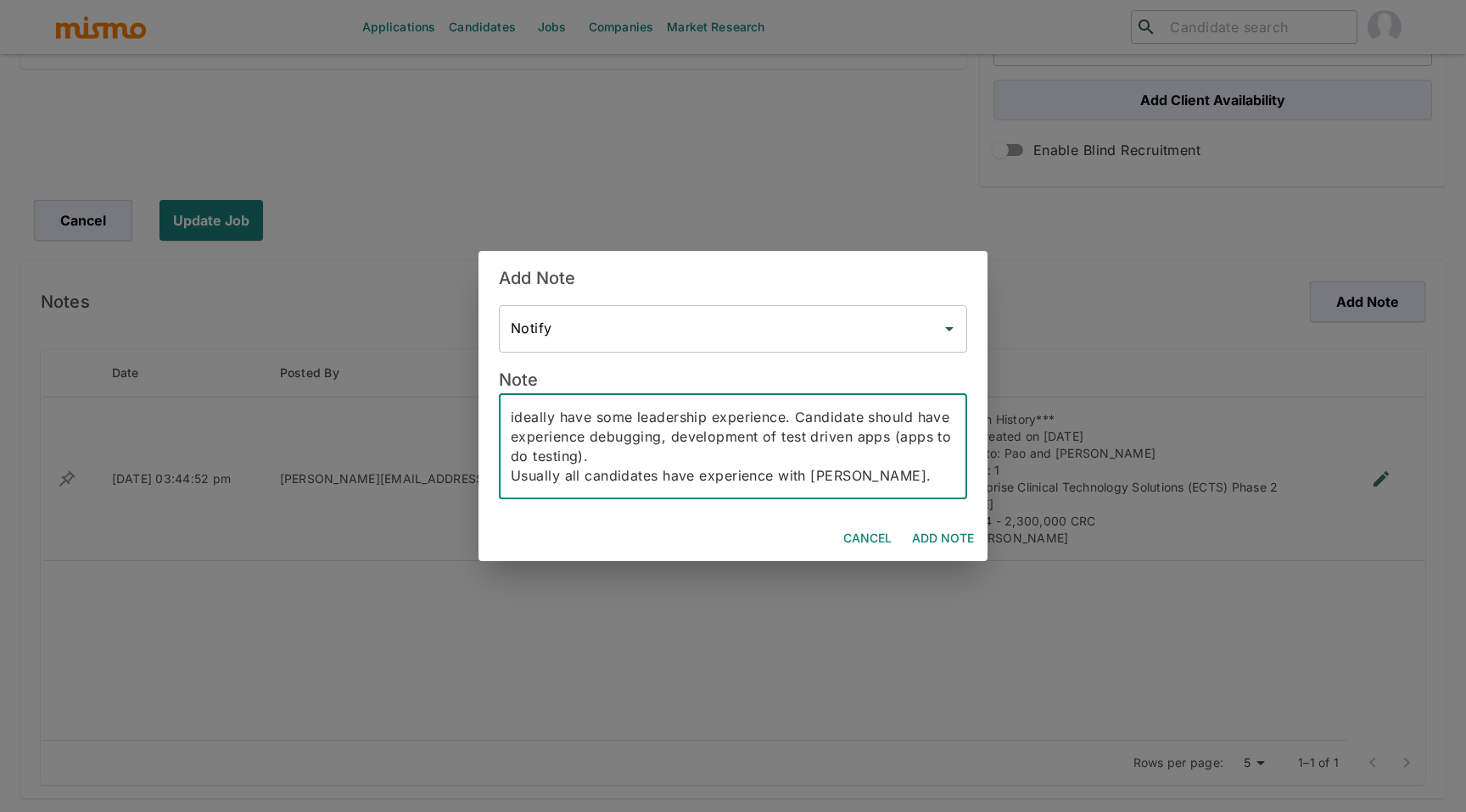
scroll to position [180, 0]
click at [510, 453] on textarea "Minuta ECTS Phase 2 - There is a chance for an early onboarding. - Keila is the…" at bounding box center [733, 447] width 444 height 78
click at [510, 467] on textarea "Minuta ECTS Phase 2 - There is a chance for an early onboarding. - Keila is the…" at bounding box center [733, 447] width 444 height 78
click at [511, 443] on textarea "Minuta ECTS Phase 2 - There is a chance for an early onboarding. - Keila is the…" at bounding box center [733, 447] width 444 height 78
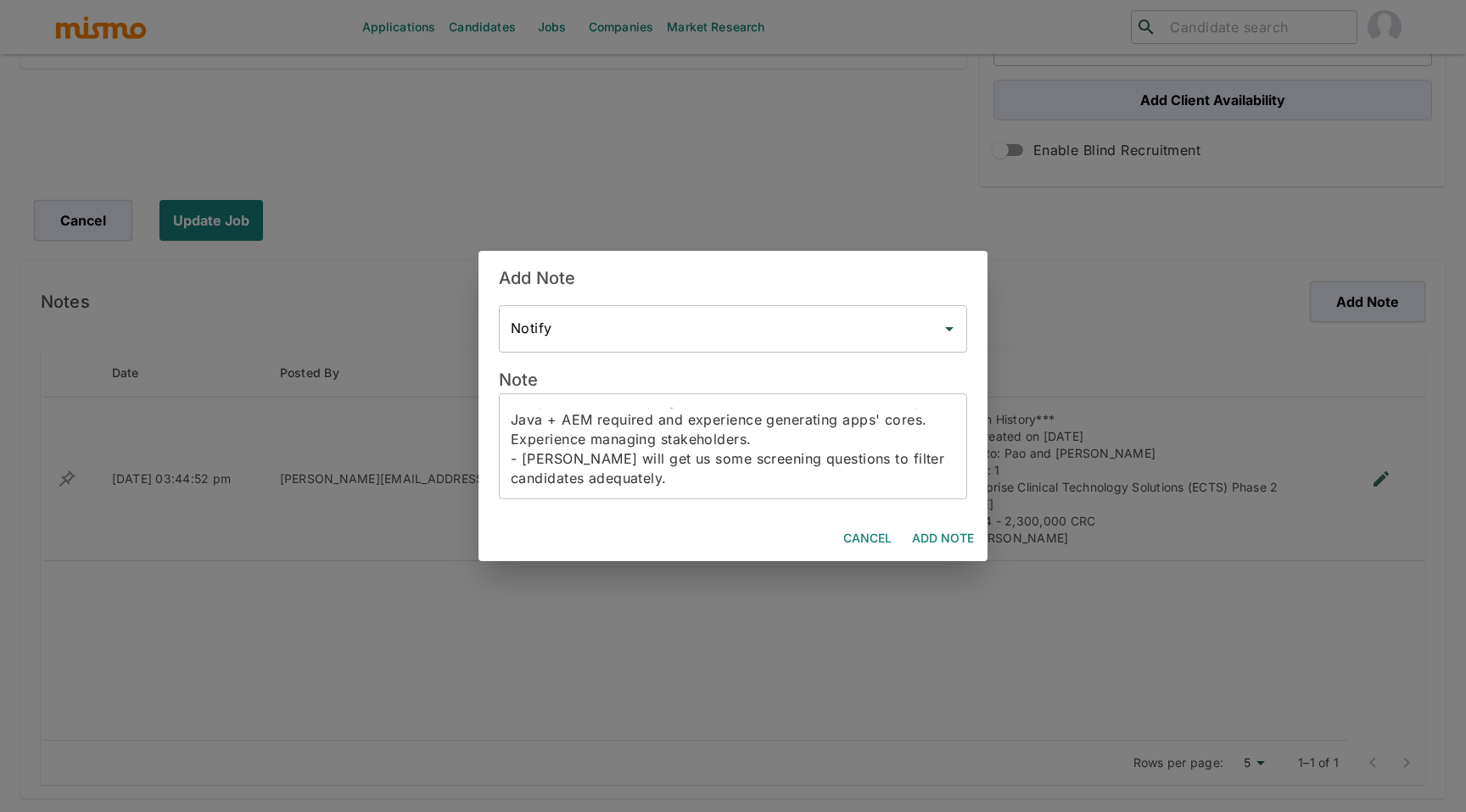
click at [509, 482] on div "Minuta ECTS Phase 2 - There is a chance for an early onboarding. - Keila is the…" at bounding box center [733, 447] width 469 height 106
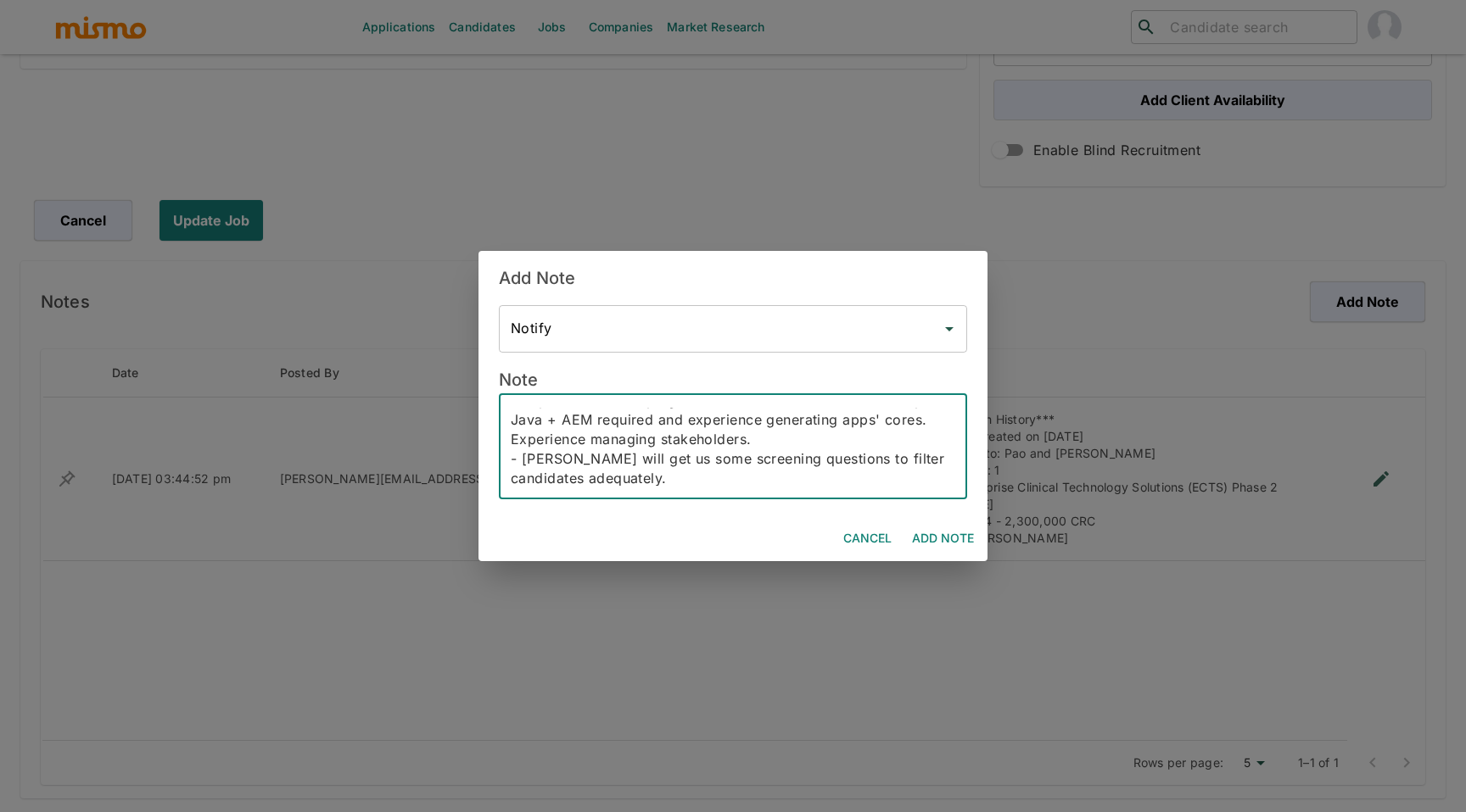
click at [516, 480] on textarea "Minuta ECTS Phase 2 - There is a chance for an early onboarding. - Keila is the…" at bounding box center [733, 447] width 444 height 78
click at [514, 478] on textarea "Minuta ECTS Phase 2 - There is a chance for an early onboarding. - Keila is the…" at bounding box center [733, 447] width 444 height 78
type textarea "Minuta ECTS Phase 2 - There is a chance for an early onboarding. - Keila is the…"
click at [925, 536] on button "Add Note" at bounding box center [943, 539] width 76 height 31
